Goal: Check status: Check status

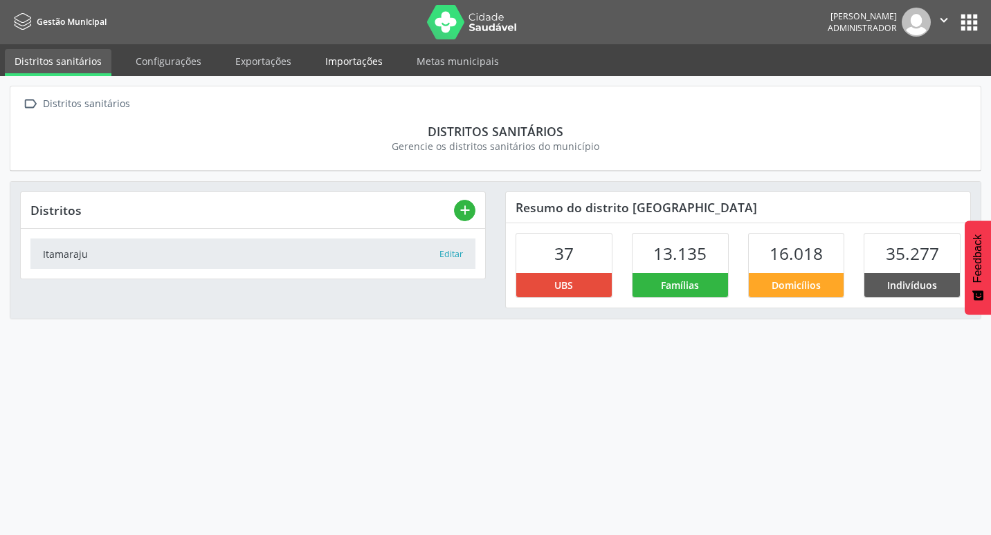
click at [323, 59] on link "Importações" at bounding box center [353, 61] width 77 height 24
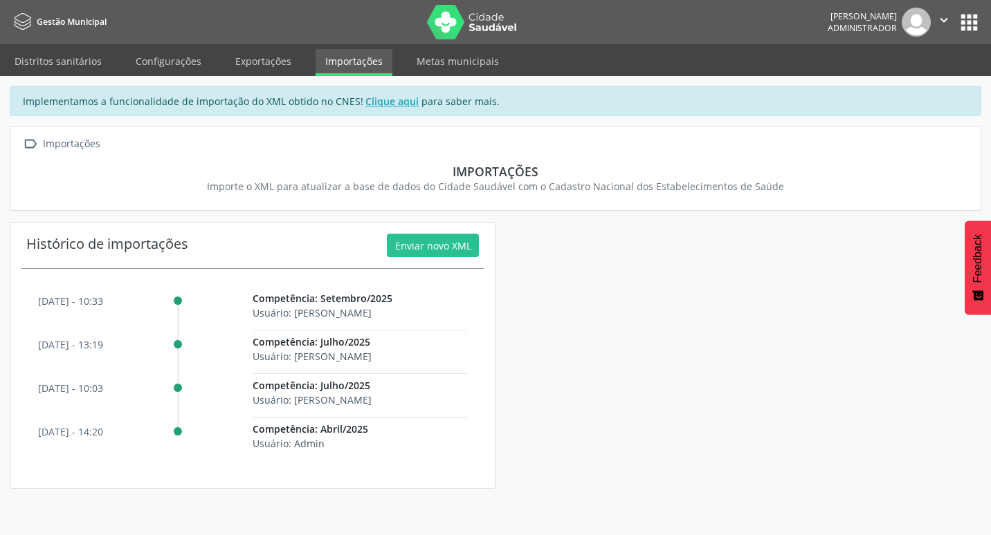
drag, startPoint x: 33, startPoint y: 308, endPoint x: 399, endPoint y: 312, distance: 366.7
click at [399, 312] on div "[DATE] - 10:33 Competência: Setembro/2025 Usuário: [PERSON_NAME] [DATE] - 13:19…" at bounding box center [252, 373] width 462 height 187
drag, startPoint x: 399, startPoint y: 312, endPoint x: 388, endPoint y: 297, distance: 18.8
click at [399, 312] on div "Competência: Setembro/2025 Usuário: [PERSON_NAME]" at bounding box center [360, 315] width 214 height 49
click at [291, 62] on link "Exportações" at bounding box center [263, 61] width 75 height 24
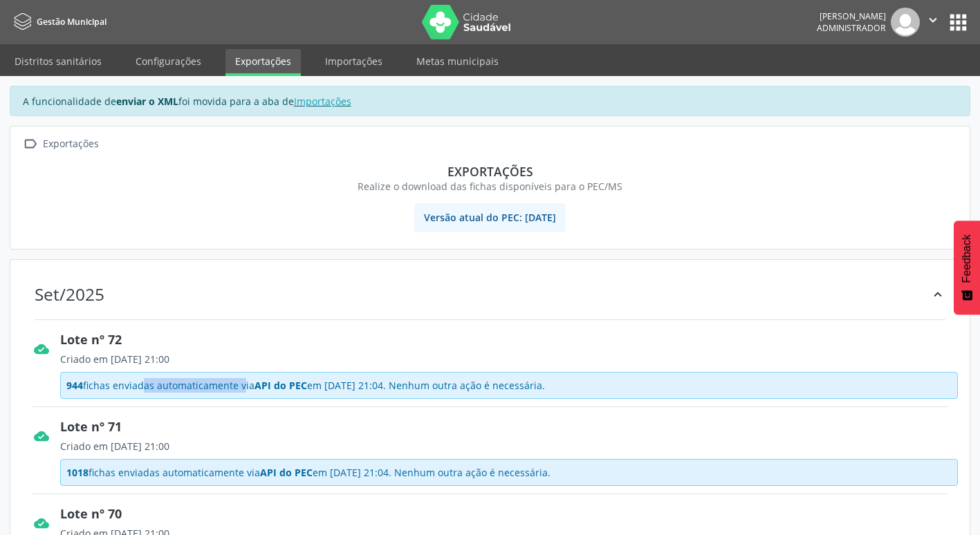
drag, startPoint x: 108, startPoint y: 401, endPoint x: 201, endPoint y: 393, distance: 93.7
click at [201, 393] on div "Criado em [DATE] 21:00 944 fichas enviadas automaticamente via API do PEC em [D…" at bounding box center [509, 375] width 898 height 53
click at [201, 393] on div "944 fichas enviadas automaticamente via API do PEC em [DATE] 21:04. Nenhum outr…" at bounding box center [509, 385] width 898 height 27
